Goal: Task Accomplishment & Management: Complete application form

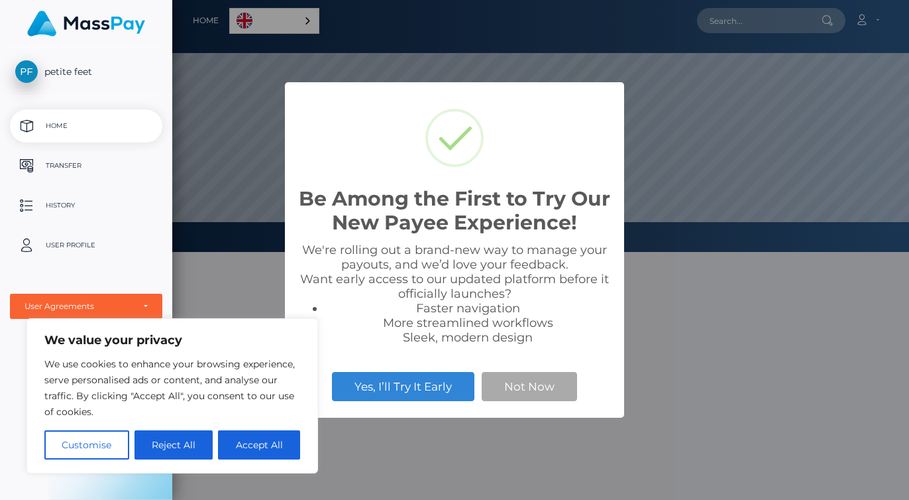
scroll to position [252, 737]
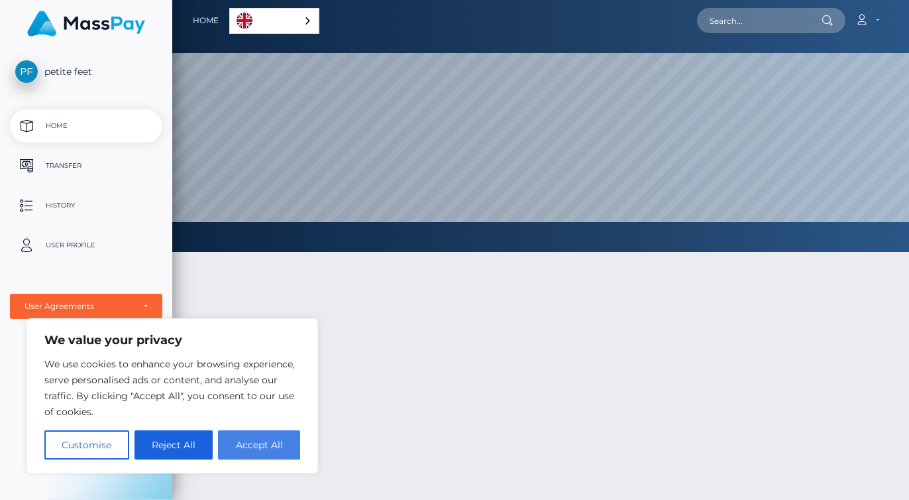
click at [277, 439] on button "Accept All" at bounding box center [259, 444] width 82 height 29
checkbox input "true"
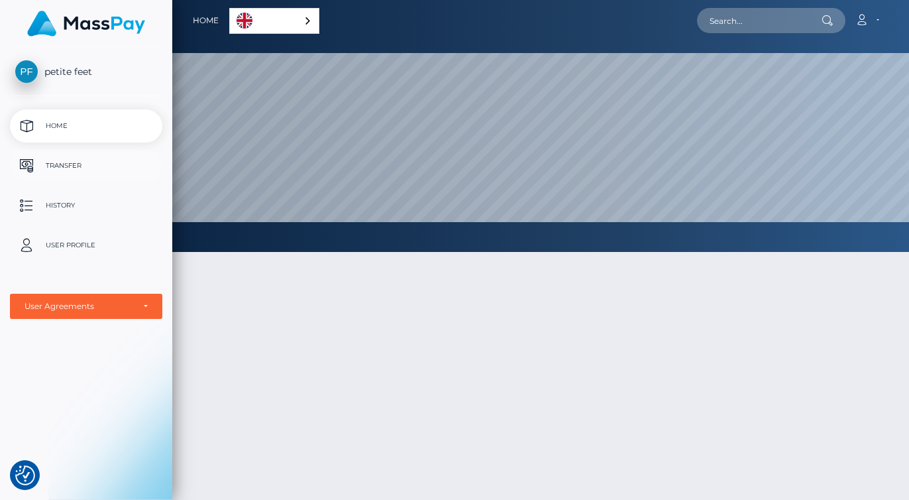
click at [110, 162] on p "Transfer" at bounding box center [86, 166] width 142 height 20
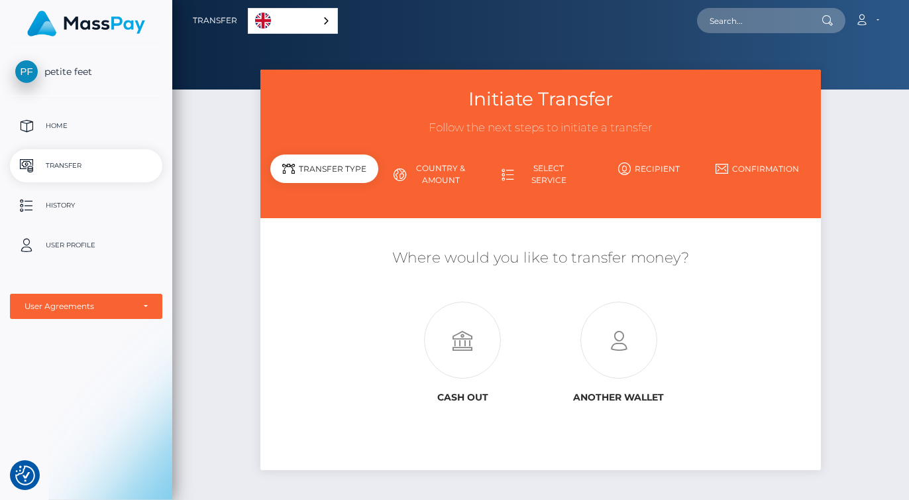
click at [456, 173] on link "Country & Amount" at bounding box center [432, 174] width 108 height 34
click at [121, 248] on p "User Profile" at bounding box center [86, 245] width 142 height 20
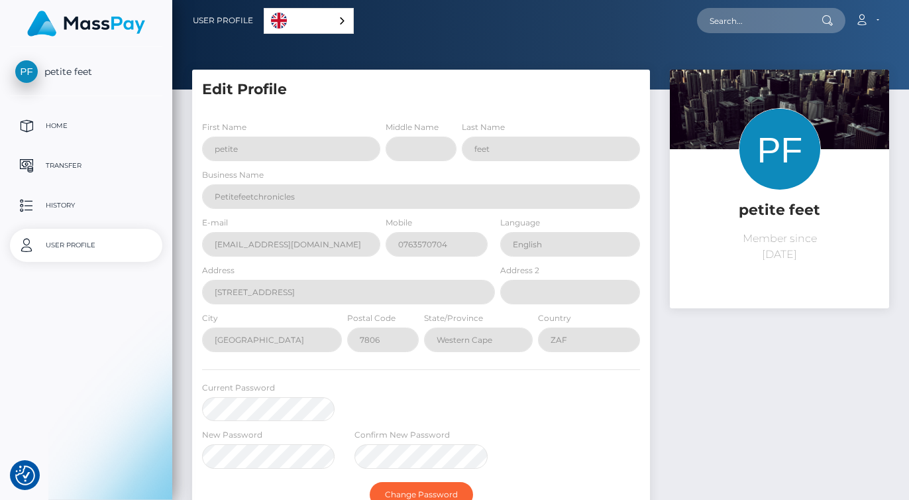
select select
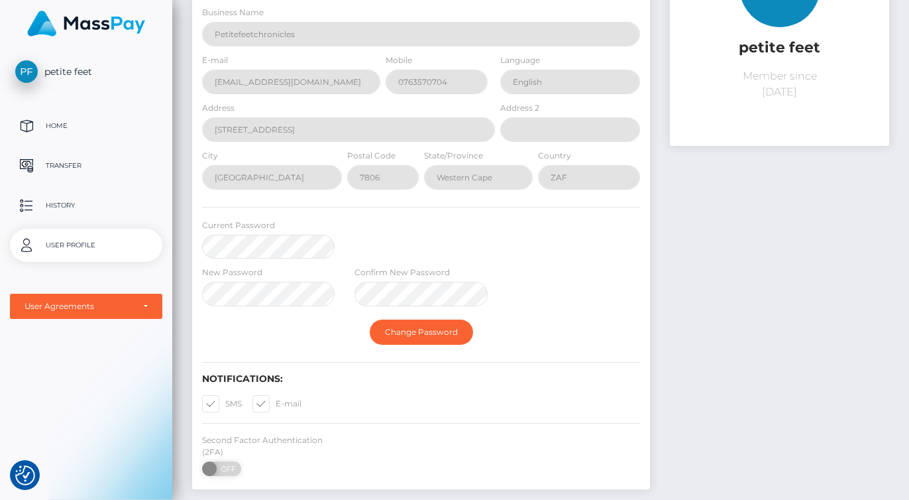
scroll to position [150, 0]
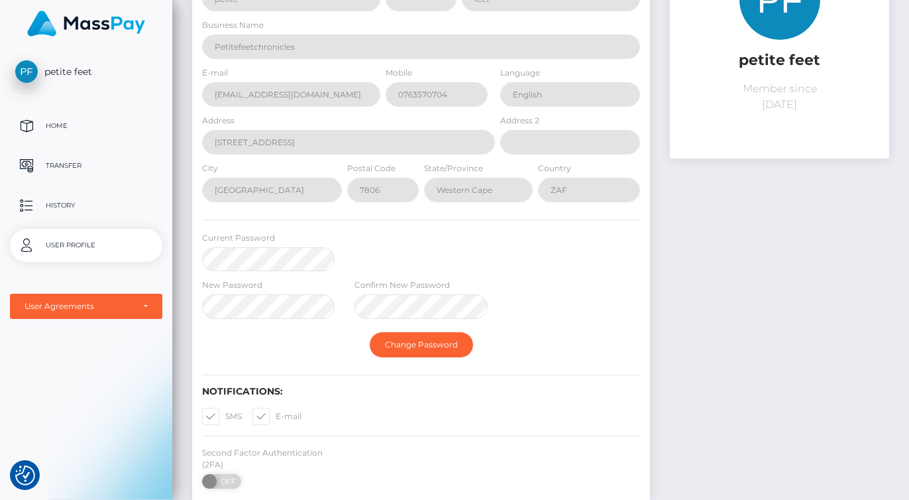
click at [104, 127] on p "Home" at bounding box center [86, 126] width 142 height 20
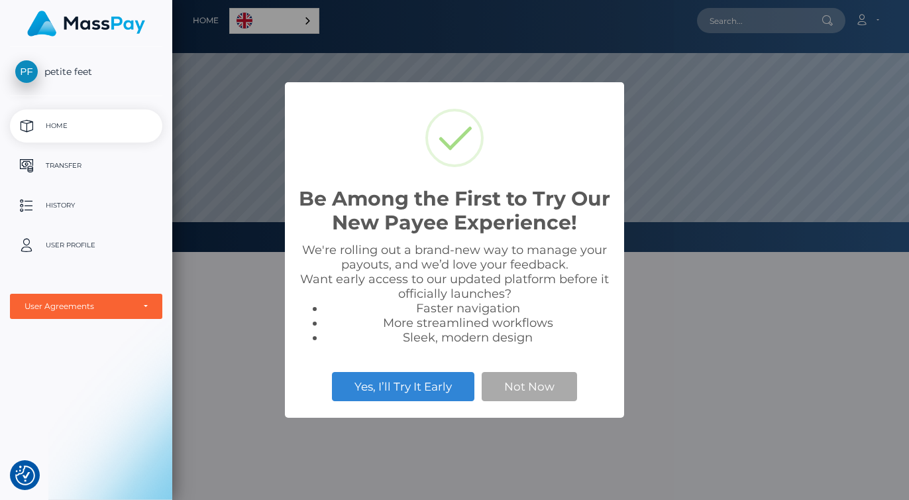
scroll to position [252, 737]
click at [537, 382] on button "Not Now" at bounding box center [529, 386] width 95 height 29
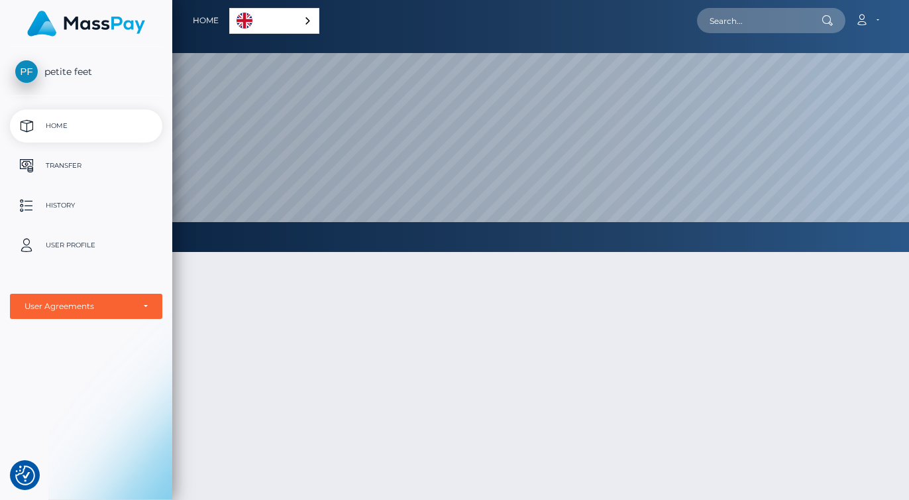
click at [308, 23] on div "English" at bounding box center [274, 21] width 90 height 26
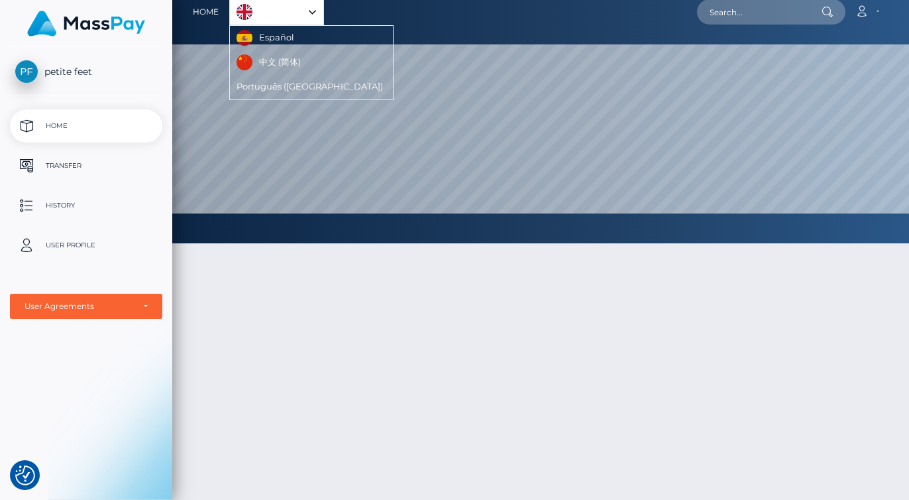
scroll to position [0, 0]
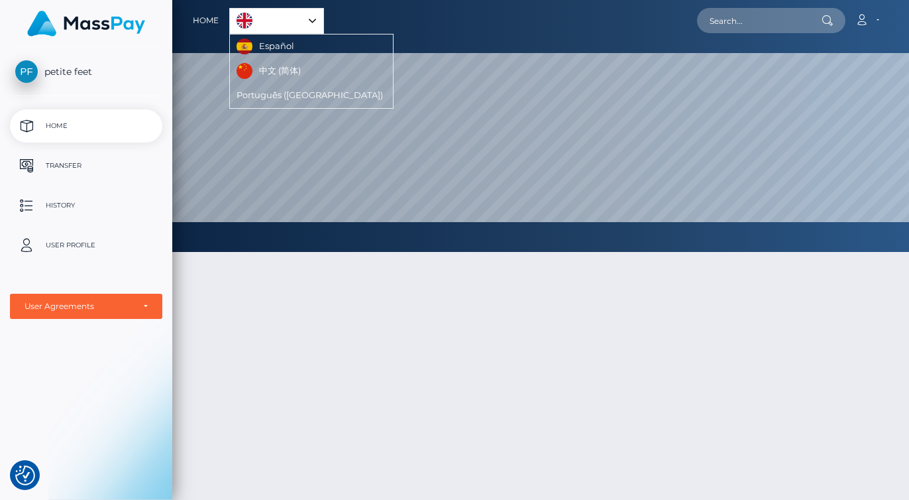
click at [312, 17] on div "English" at bounding box center [276, 21] width 95 height 26
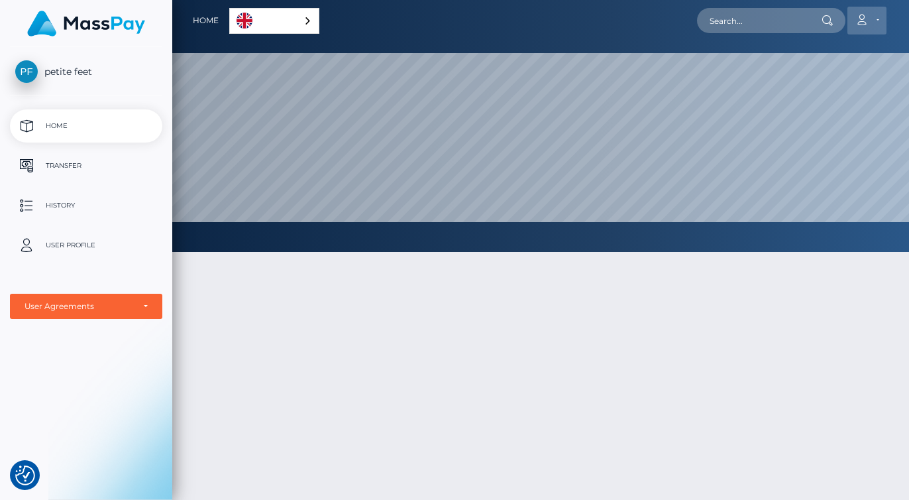
click at [866, 16] on icon at bounding box center [862, 20] width 14 height 11
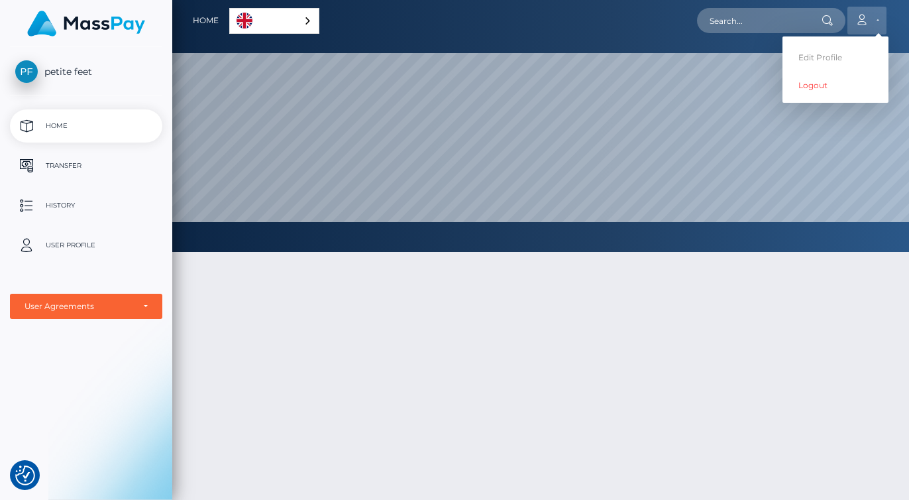
click at [866, 17] on icon at bounding box center [862, 20] width 14 height 11
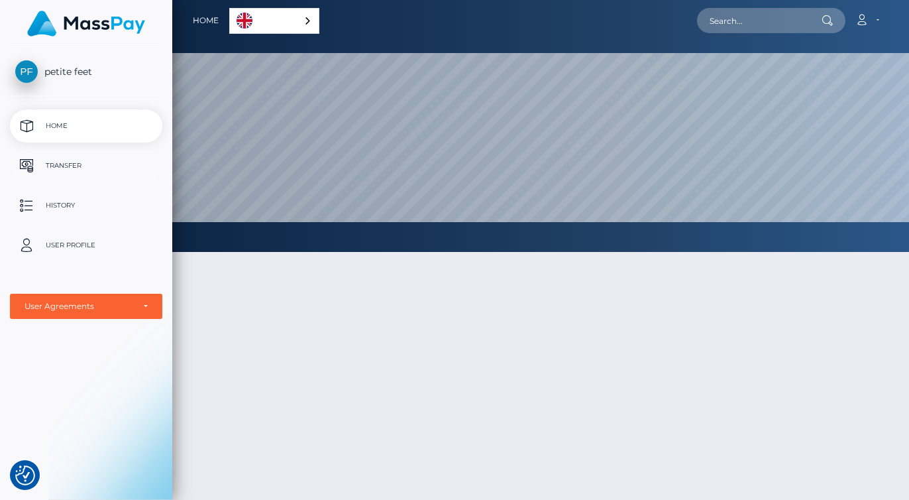
click at [111, 162] on p "Transfer" at bounding box center [86, 166] width 142 height 20
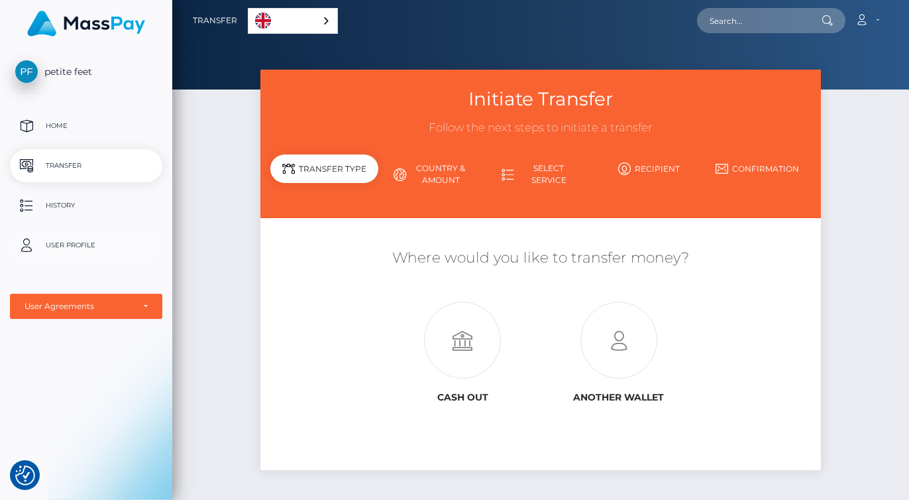
click at [94, 243] on p "User Profile" at bounding box center [86, 245] width 142 height 20
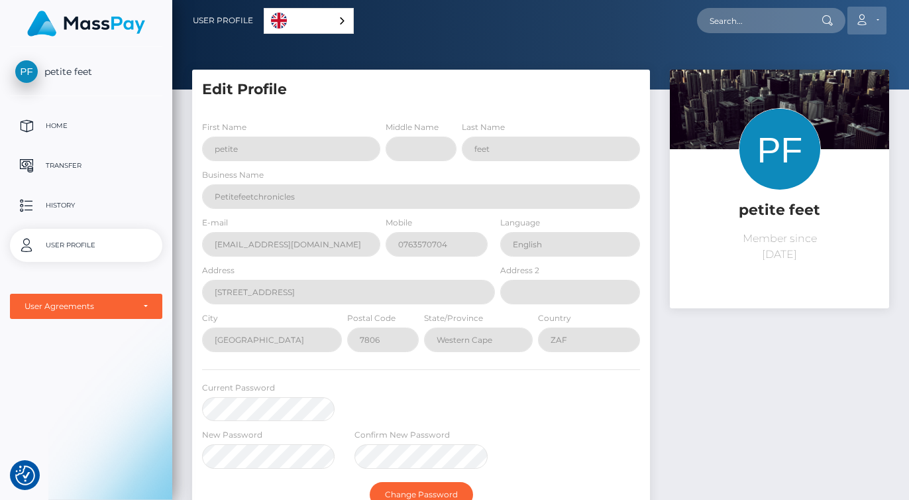
click at [864, 26] on link "Account" at bounding box center [867, 21] width 39 height 28
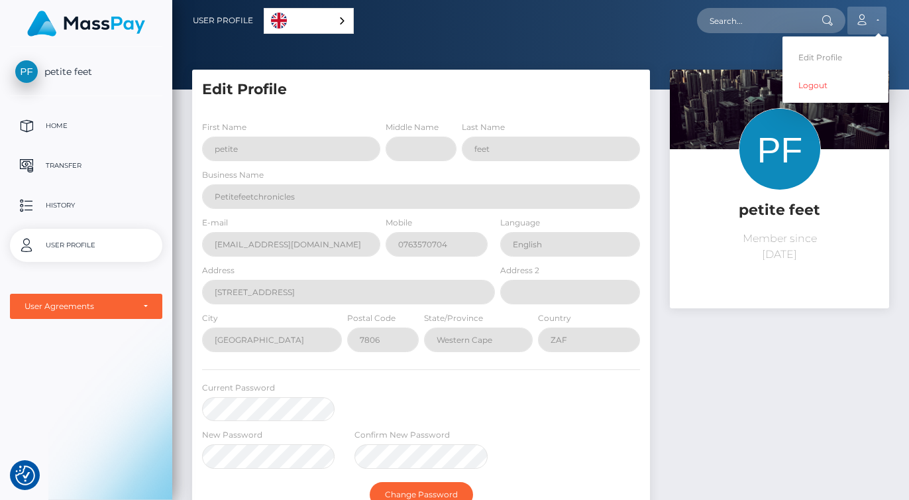
click at [864, 26] on link "Account" at bounding box center [867, 21] width 39 height 28
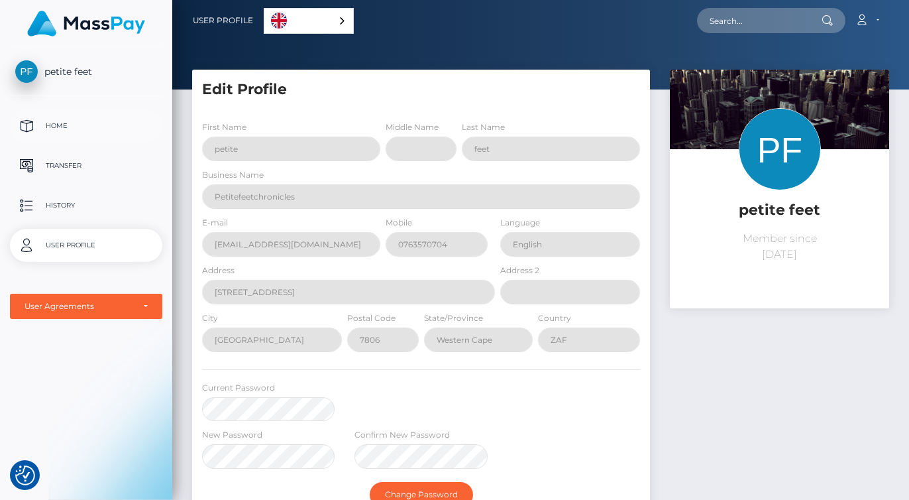
click at [111, 122] on p "Home" at bounding box center [86, 126] width 142 height 20
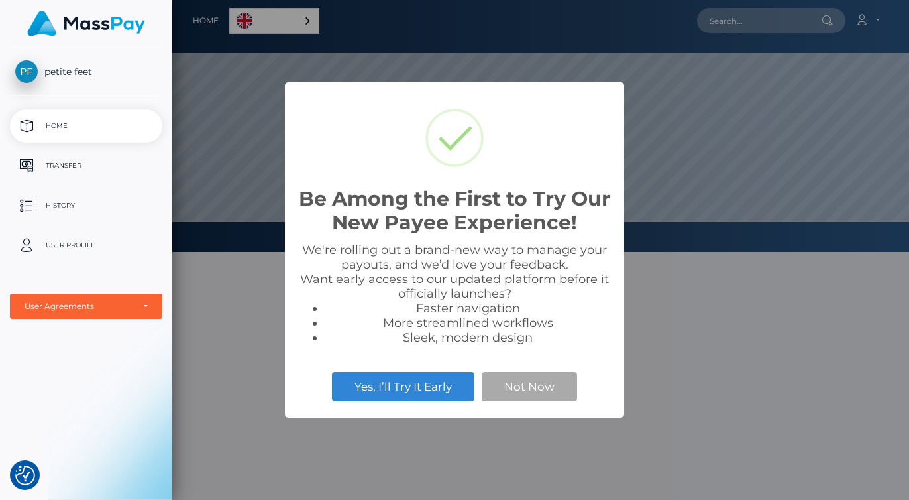
scroll to position [252, 737]
click at [520, 389] on button "Not Now" at bounding box center [529, 386] width 95 height 29
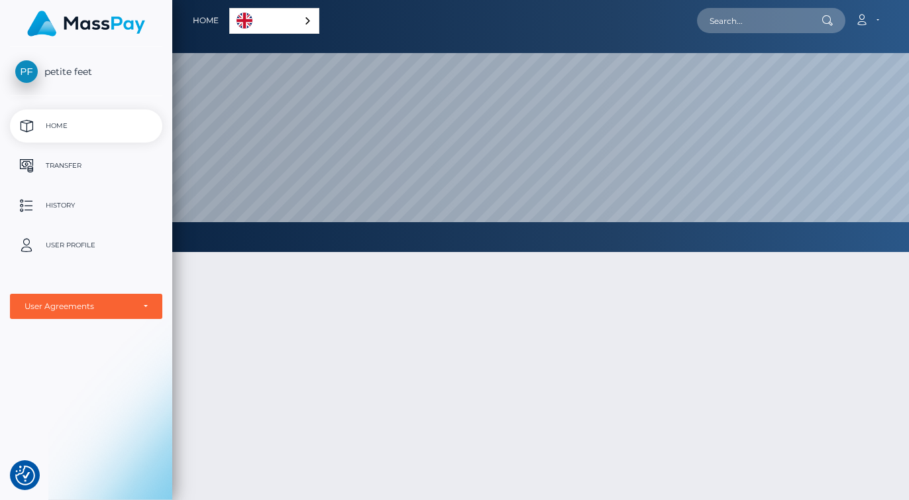
click at [296, 23] on div "English" at bounding box center [274, 21] width 90 height 26
click at [307, 316] on div at bounding box center [540, 441] width 737 height 418
click at [95, 163] on p "Transfer" at bounding box center [86, 166] width 142 height 20
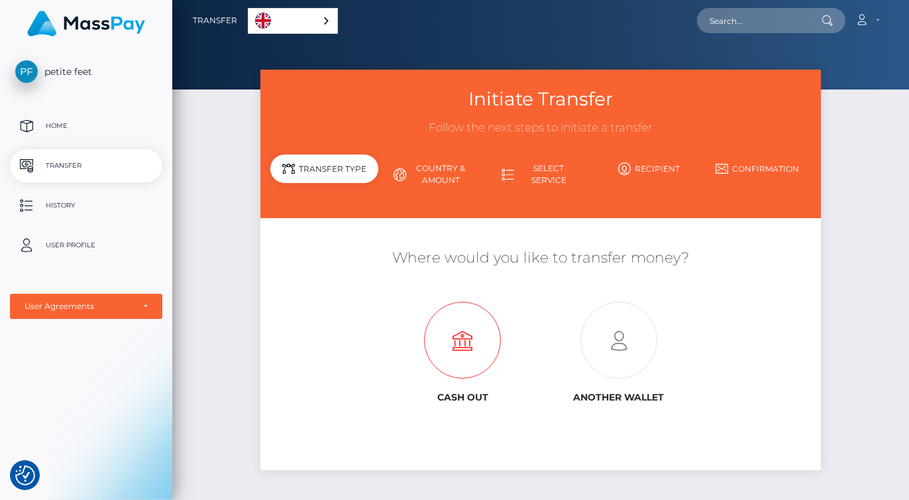
click at [481, 340] on icon at bounding box center [463, 340] width 156 height 77
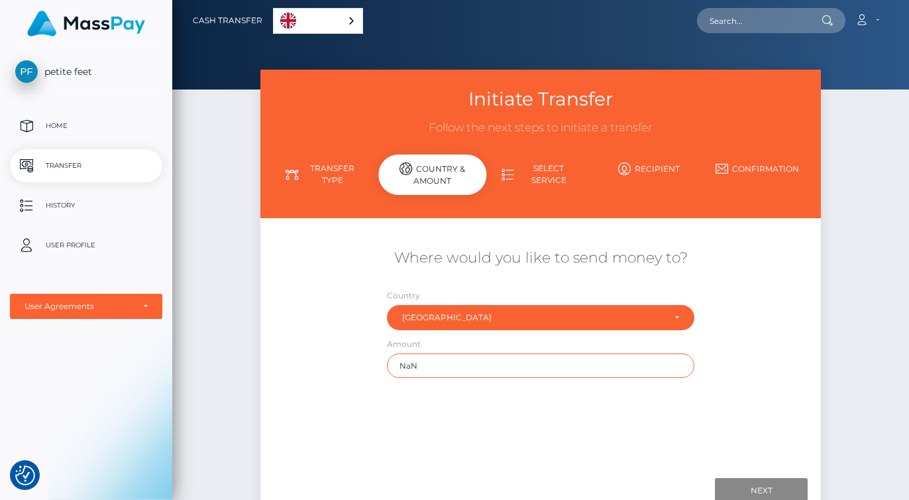
click at [489, 363] on input "NaN" at bounding box center [541, 365] width 308 height 25
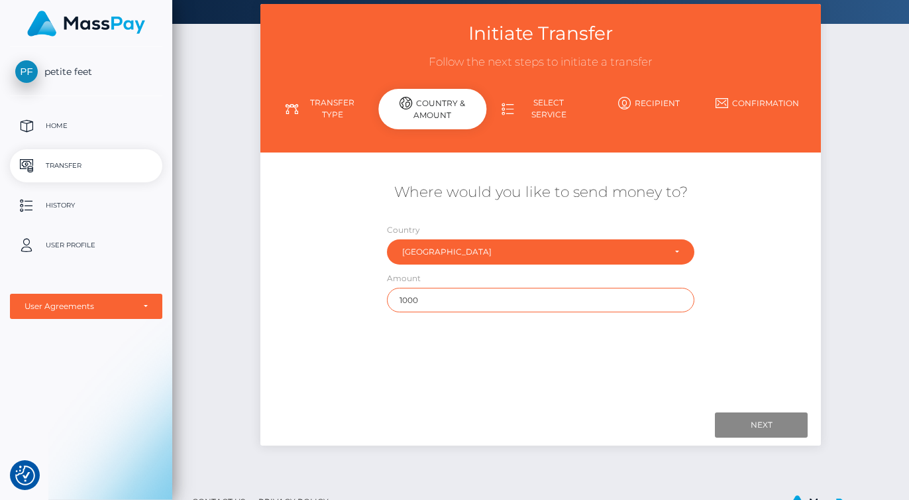
scroll to position [76, 0]
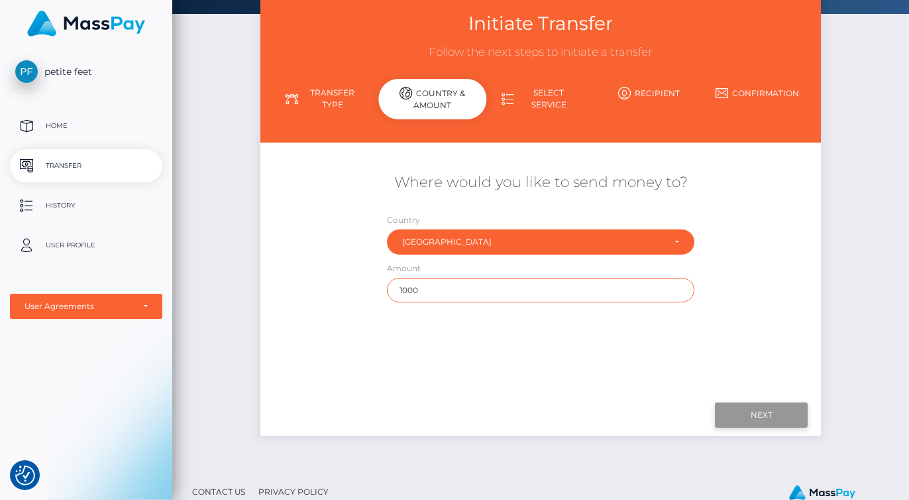
type input "1000"
click at [742, 410] on input "Next" at bounding box center [761, 414] width 93 height 25
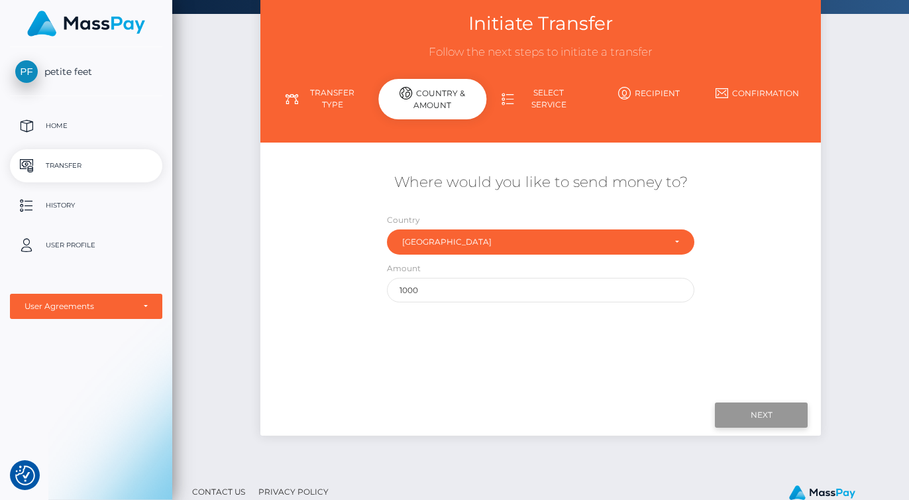
click at [742, 410] on input "Next" at bounding box center [761, 414] width 93 height 25
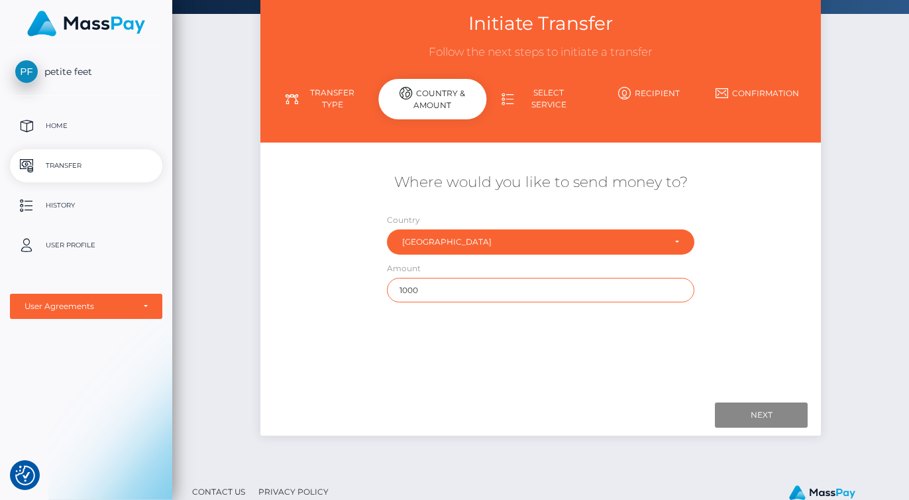
click at [487, 289] on input "1000" at bounding box center [541, 290] width 308 height 25
click at [486, 289] on input "1000" at bounding box center [541, 290] width 308 height 25
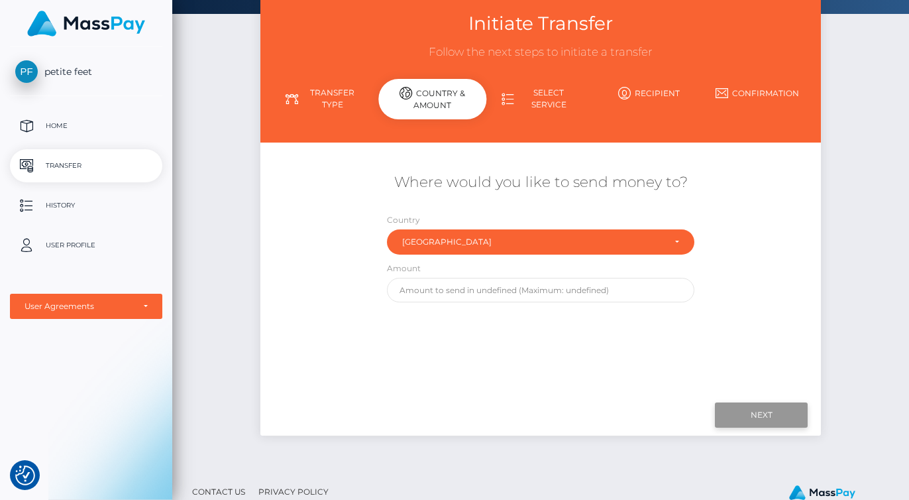
click at [738, 404] on input "Next" at bounding box center [761, 414] width 93 height 25
click at [739, 405] on input "Next" at bounding box center [761, 414] width 93 height 25
click at [98, 164] on p "Transfer" at bounding box center [86, 166] width 142 height 20
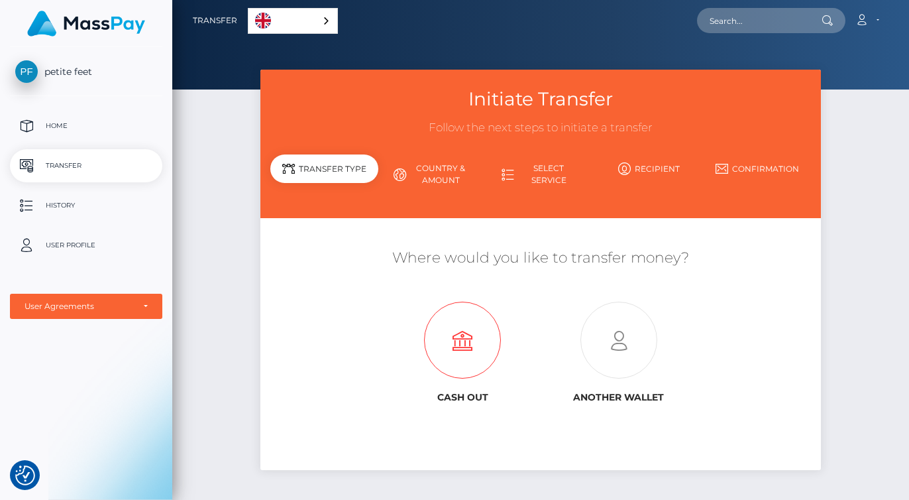
click at [467, 351] on icon at bounding box center [463, 340] width 156 height 77
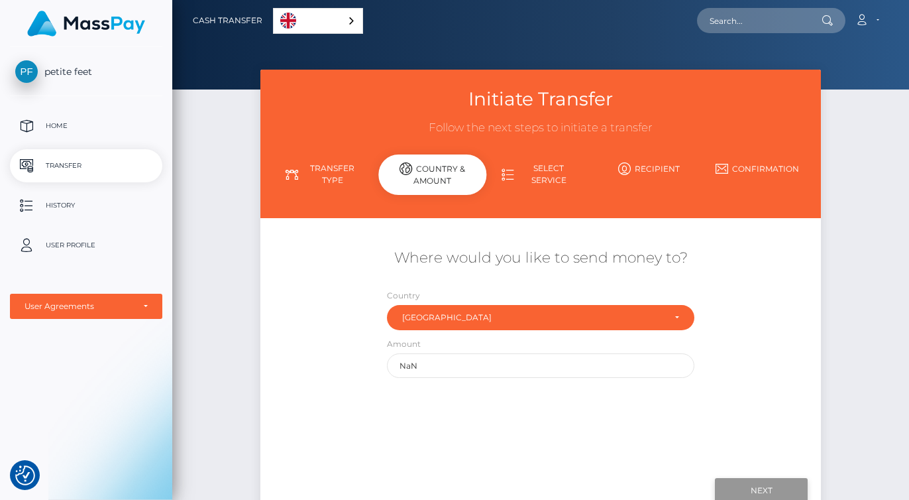
click at [762, 484] on input "Next" at bounding box center [761, 490] width 93 height 25
click at [547, 176] on link "Select Service" at bounding box center [541, 174] width 108 height 34
click at [535, 172] on link "Select Service" at bounding box center [541, 174] width 108 height 34
click at [510, 174] on icon at bounding box center [508, 174] width 13 height 13
click at [657, 170] on link "Recipient" at bounding box center [649, 168] width 108 height 23
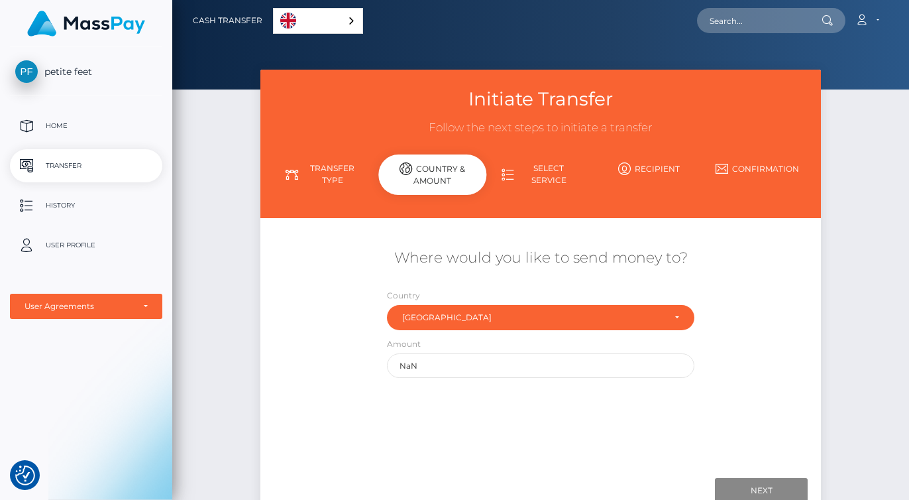
click at [662, 167] on link "Recipient" at bounding box center [649, 168] width 108 height 23
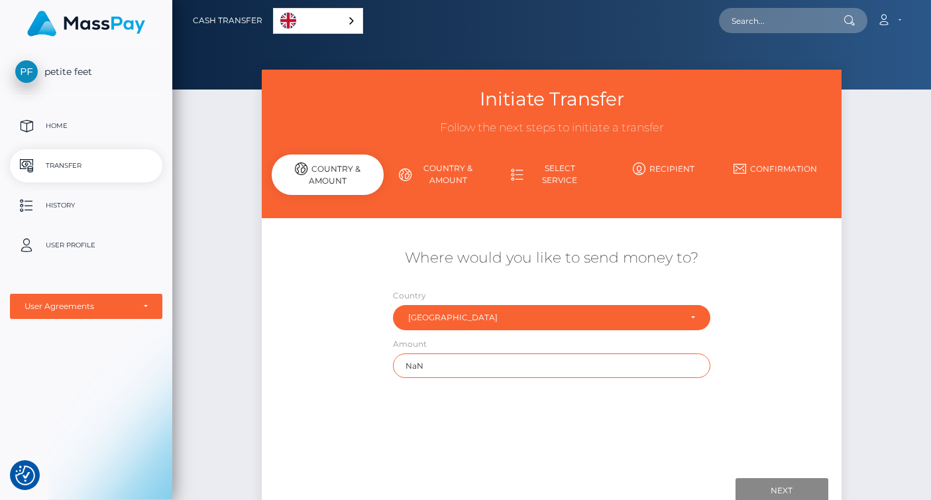
click at [412, 376] on input "NaN" at bounding box center [552, 365] width 318 height 25
click at [687, 172] on link "Recipient" at bounding box center [664, 168] width 112 height 23
click at [676, 168] on link "Recipient" at bounding box center [664, 168] width 112 height 23
click at [449, 164] on link "Country & Amount" at bounding box center [440, 174] width 112 height 34
click at [558, 184] on link "Select Service" at bounding box center [552, 174] width 112 height 34
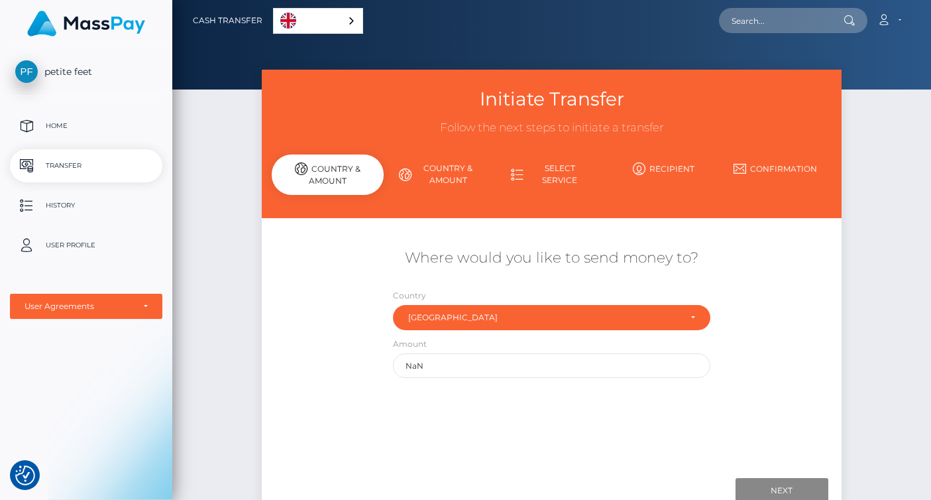
click at [731, 182] on li "Confirmation" at bounding box center [776, 174] width 112 height 34
click at [750, 172] on link "Confirmation" at bounding box center [776, 168] width 112 height 23
